Goal: Task Accomplishment & Management: Check status

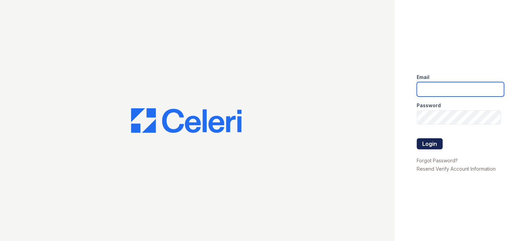
type input "[EMAIL_ADDRESS][DOMAIN_NAME]"
click at [428, 142] on button "Login" at bounding box center [429, 143] width 26 height 11
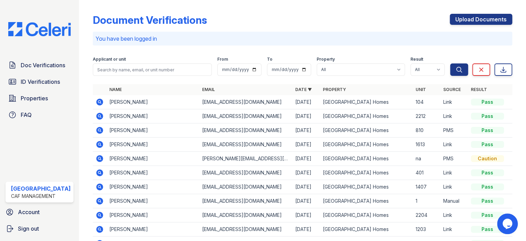
drag, startPoint x: 52, startPoint y: 79, endPoint x: 110, endPoint y: 74, distance: 58.4
click at [51, 79] on span "ID Verifications" at bounding box center [40, 82] width 39 height 8
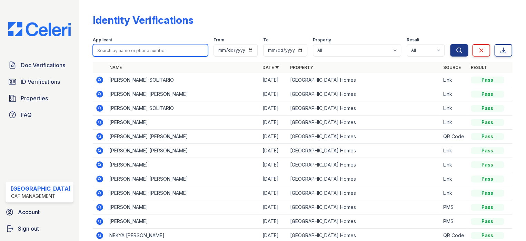
paste input "Arenas"
type input "Arenas"
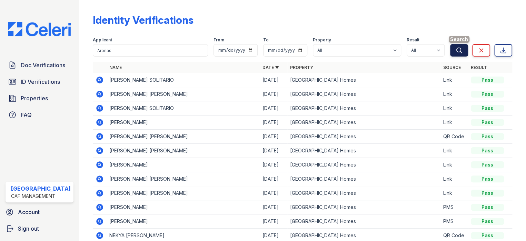
click at [461, 51] on button "Search" at bounding box center [459, 50] width 18 height 12
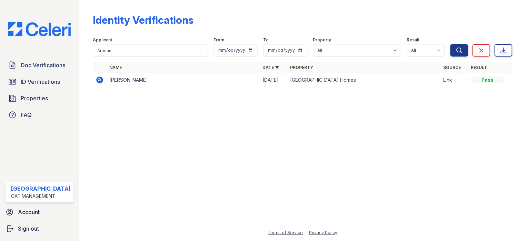
click at [98, 79] on icon at bounding box center [99, 80] width 2 height 2
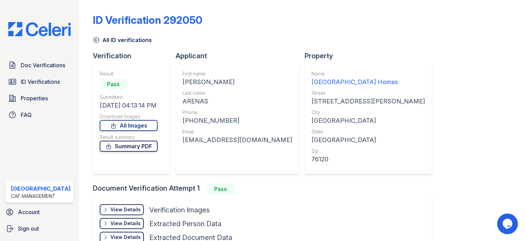
click at [133, 146] on link "Summary PDF" at bounding box center [129, 146] width 58 height 11
click at [21, 64] on span "Doc Verifications" at bounding box center [43, 65] width 44 height 8
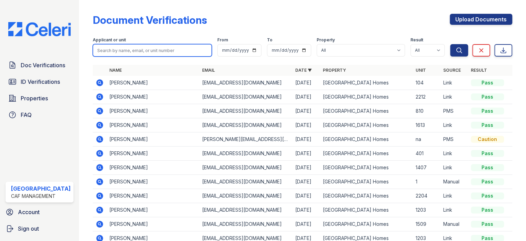
paste input "Arenas"
type input "Arenas"
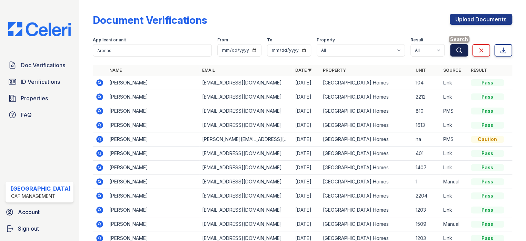
click at [455, 50] on icon "submit" at bounding box center [458, 50] width 7 height 7
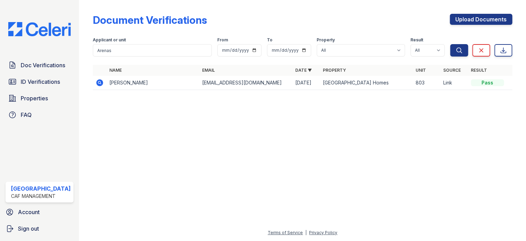
click at [100, 83] on icon at bounding box center [99, 82] width 7 height 7
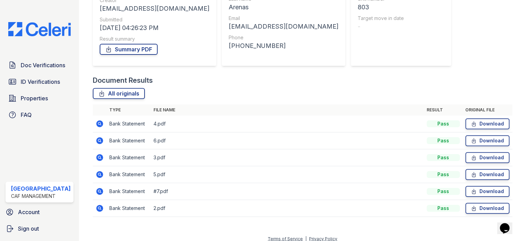
scroll to position [100, 0]
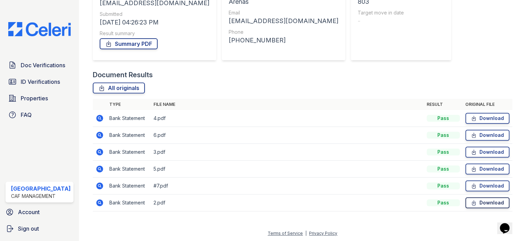
click at [475, 204] on link "Download" at bounding box center [487, 202] width 44 height 11
click at [480, 186] on link "Download" at bounding box center [487, 185] width 44 height 11
click at [483, 167] on link "Download" at bounding box center [487, 168] width 44 height 11
click at [484, 149] on link "Download" at bounding box center [487, 152] width 44 height 11
click at [485, 135] on link "Download" at bounding box center [487, 135] width 44 height 11
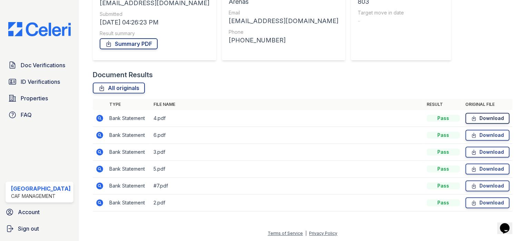
click at [471, 117] on icon at bounding box center [474, 118] width 6 height 7
click at [121, 42] on link "Summary PDF" at bounding box center [129, 43] width 58 height 11
